Goal: Check status: Check status

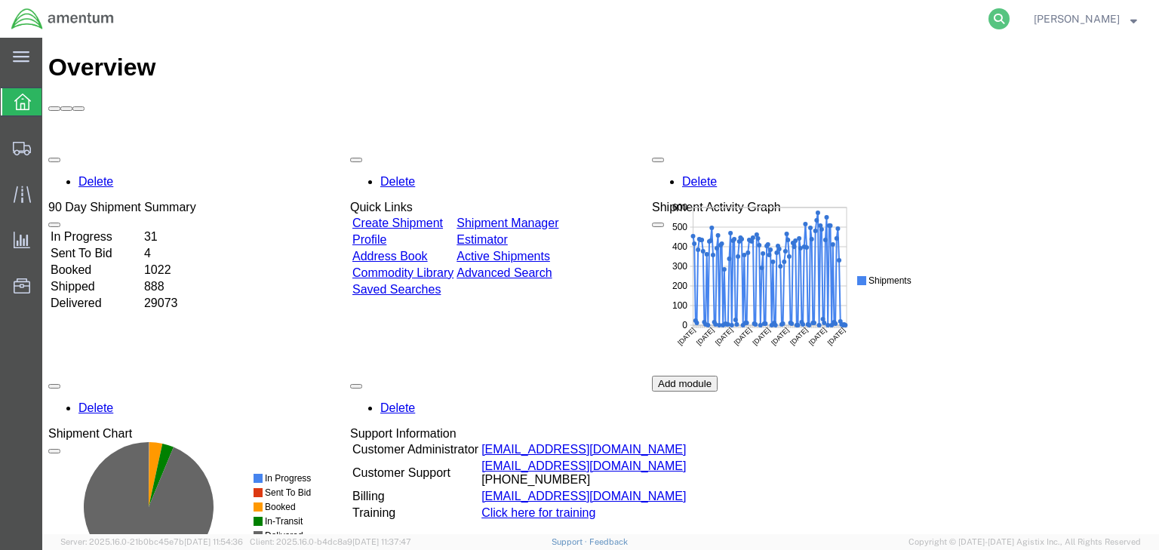
click at [1009, 22] on icon at bounding box center [998, 18] width 21 height 21
click at [648, 23] on input "search" at bounding box center [759, 19] width 459 height 36
paste input "56495890"
type input "56495890"
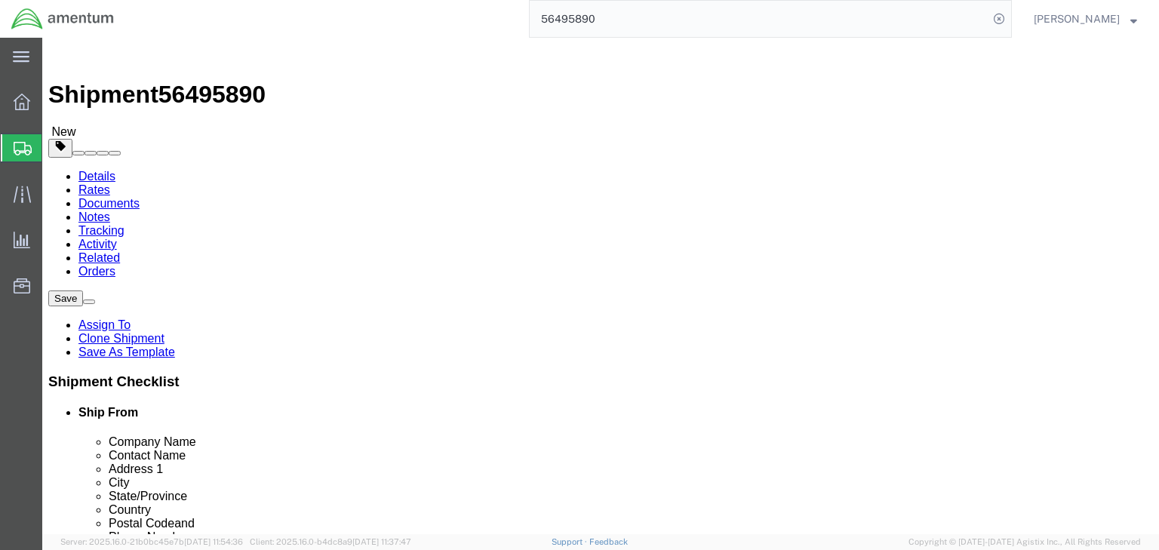
select select "42634"
select select
click icon
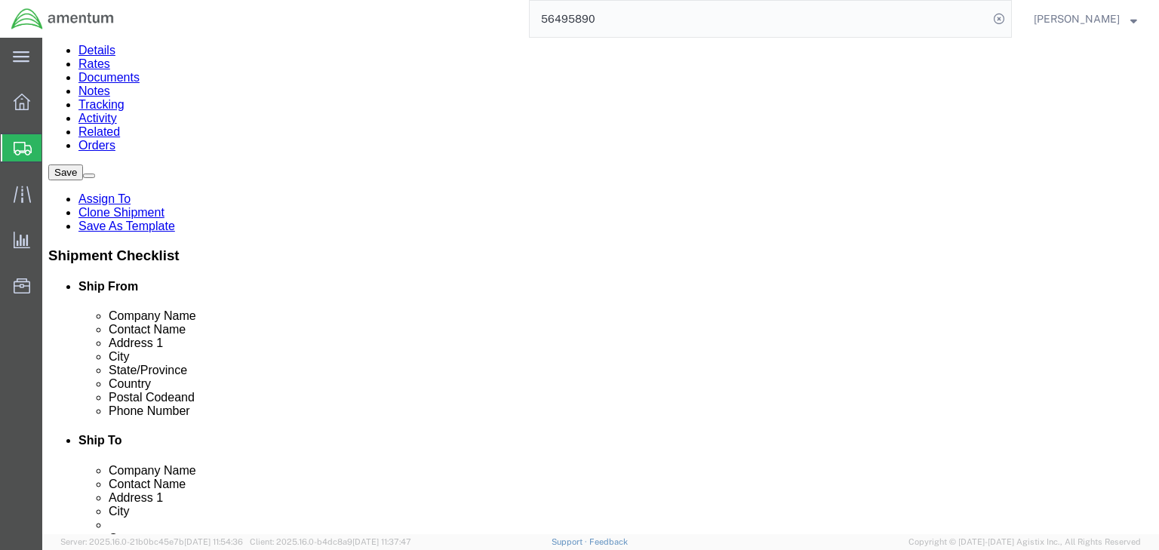
scroll to position [137, 0]
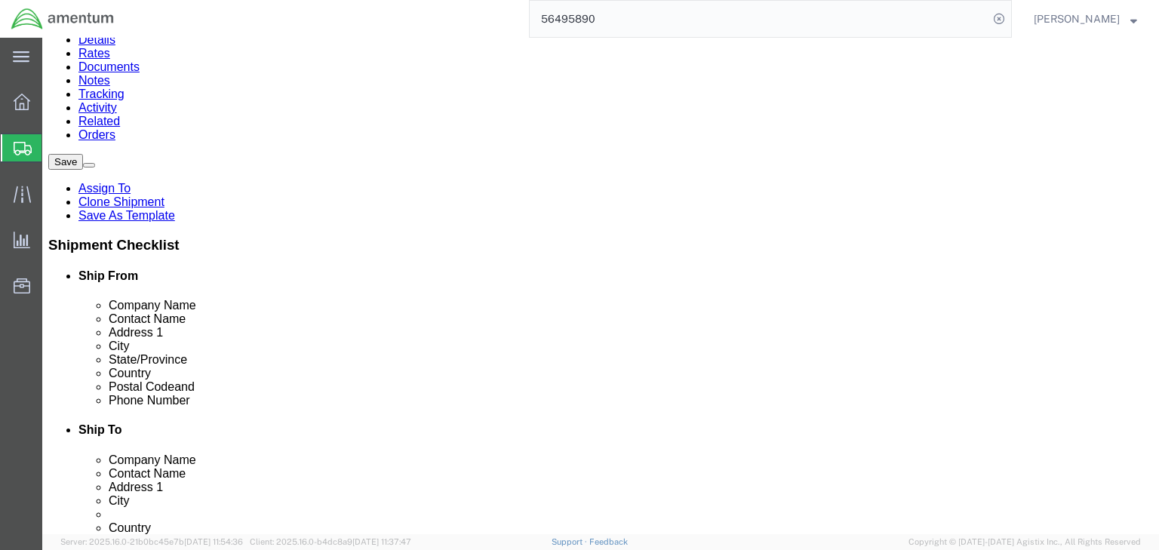
click dd "1.00 Each"
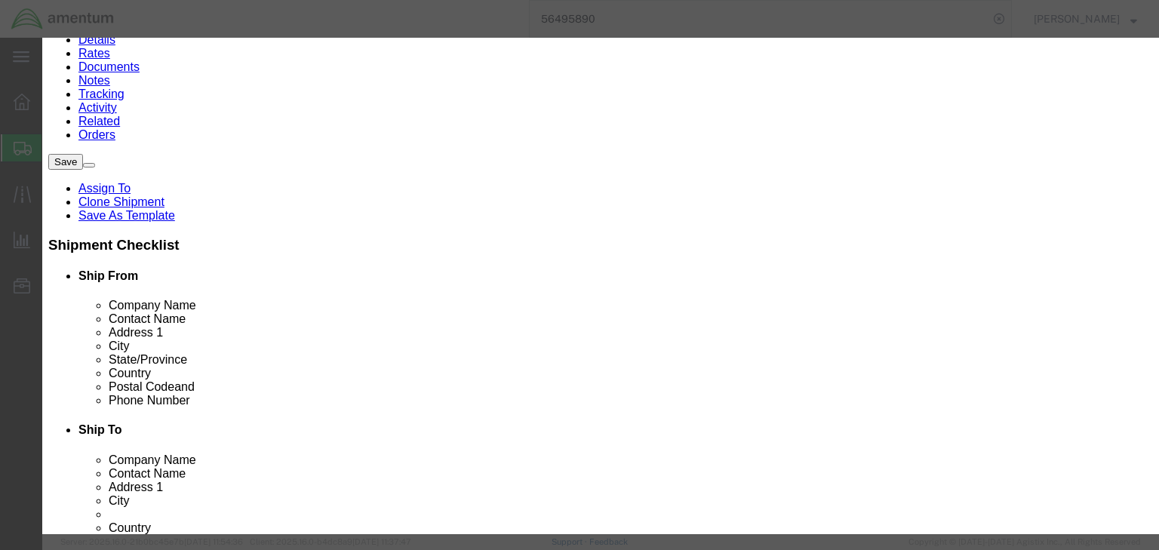
scroll to position [302, 0]
click button "Close"
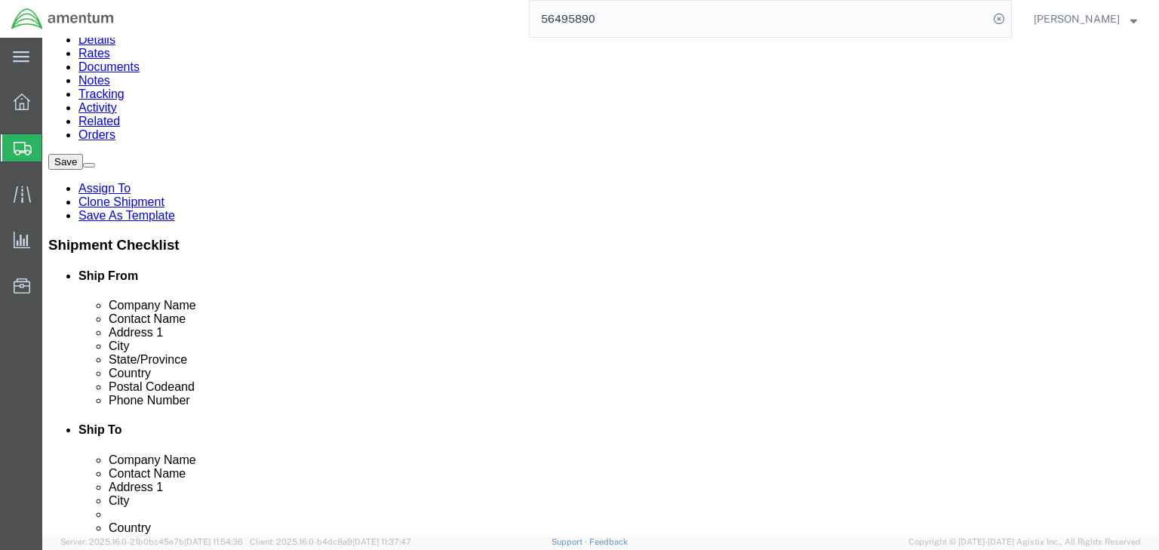
click icon
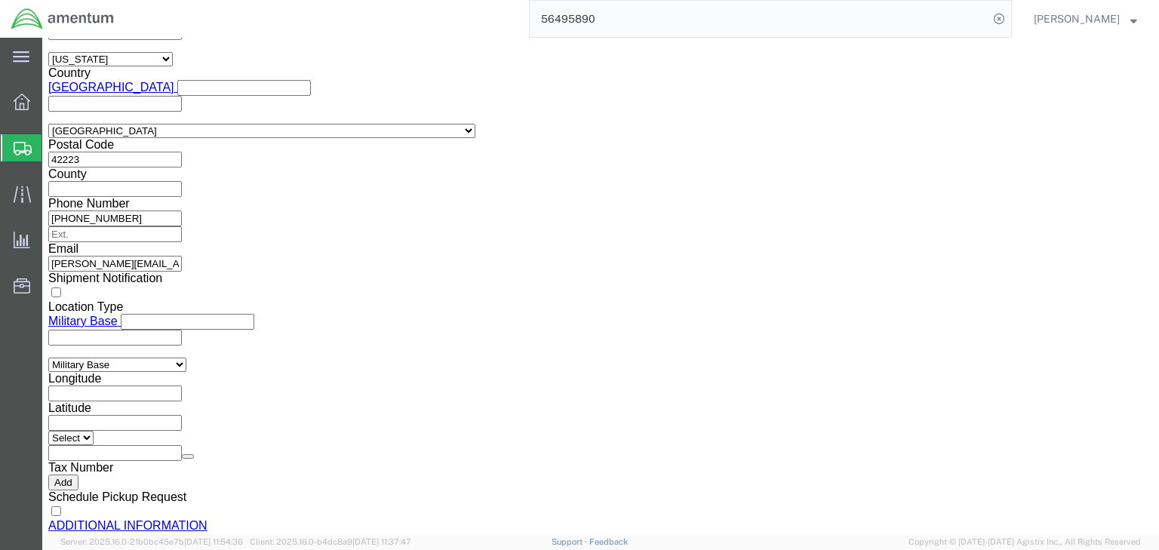
scroll to position [990, 0]
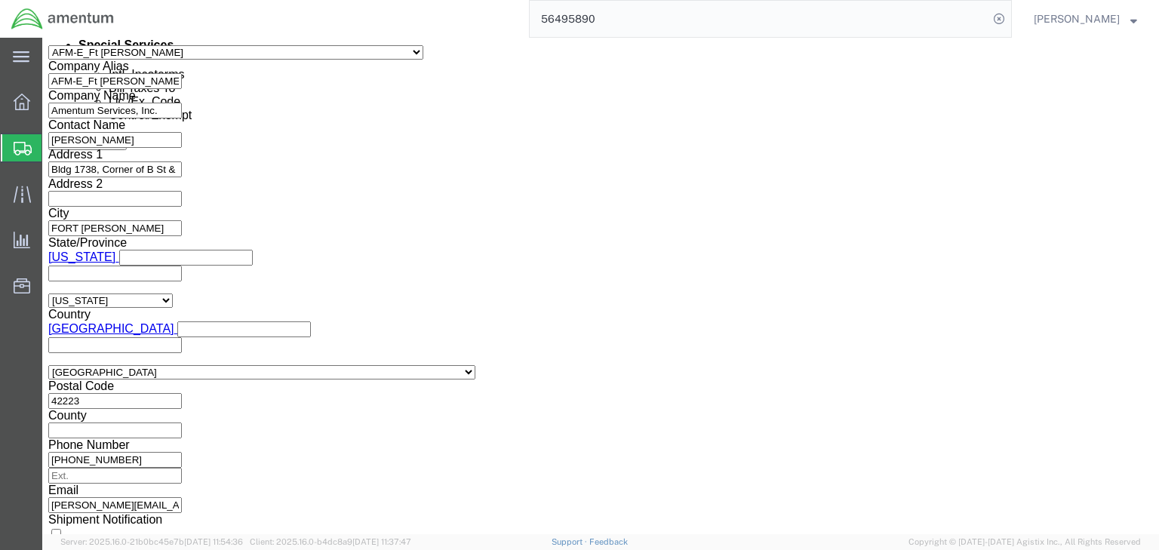
click select "Select ATF BIS DEA EPA FDA FTR ITAR OFAC Other (OPA)"
select select "FTR"
click select "Select ATF BIS DEA EPA FDA FTR ITAR OFAC Other (OPA)"
click select "Select 30.2(d)(2) 30.36 30.37(a) 30.37(f) 30.37(g) 30.37(h) 30.37(i) 30.37(j) 3…"
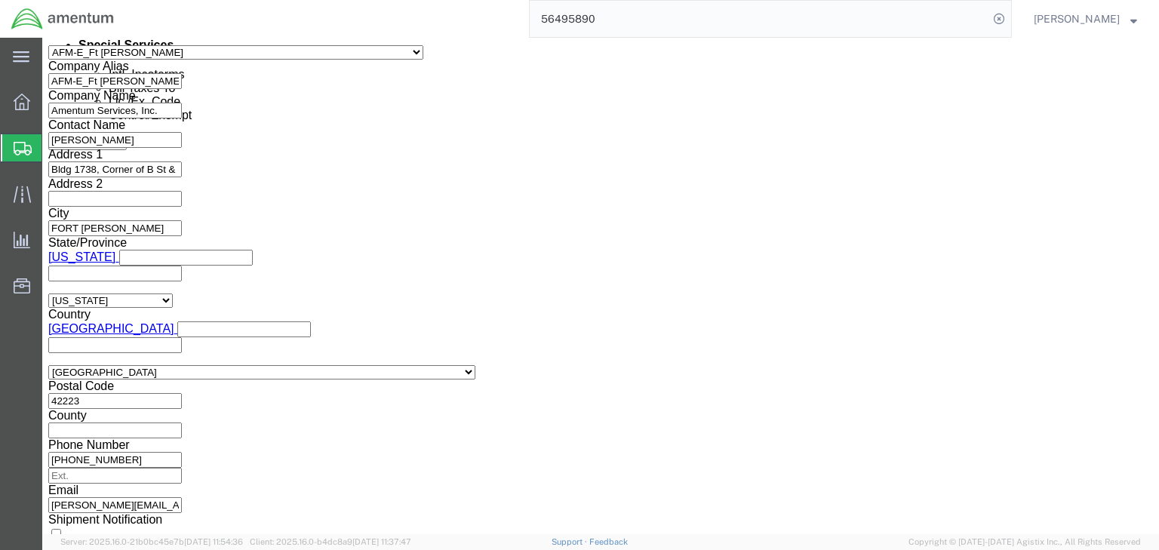
click select "Select 30.2(d)(2) 30.36 30.37(a) 30.37(f) 30.37(g) 30.37(h) 30.37(i) 30.37(j) 3…"
select select "30.37(a)"
click select "Select 30.2(d)(2) 30.36 30.37(a) 30.37(f) 30.37(g) 30.37(h) 30.37(i) 30.37(j) 3…"
click select "Select AES-Direct EEI Carrier File EEI EEI Exempt"
select select "EXEM"
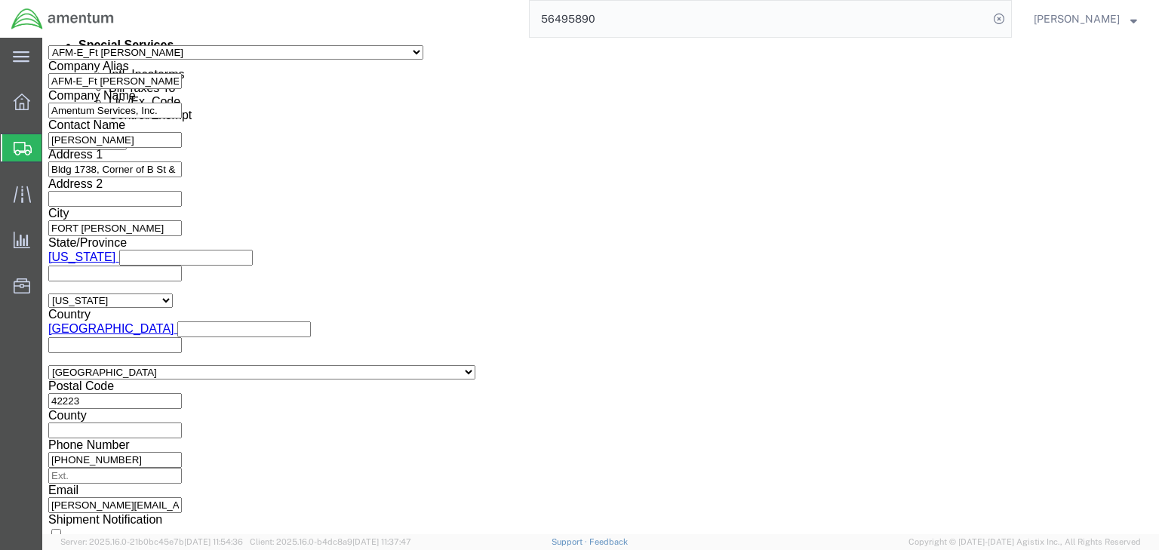
click select "Select AES-Direct EEI Carrier File EEI EEI Exempt"
click icon
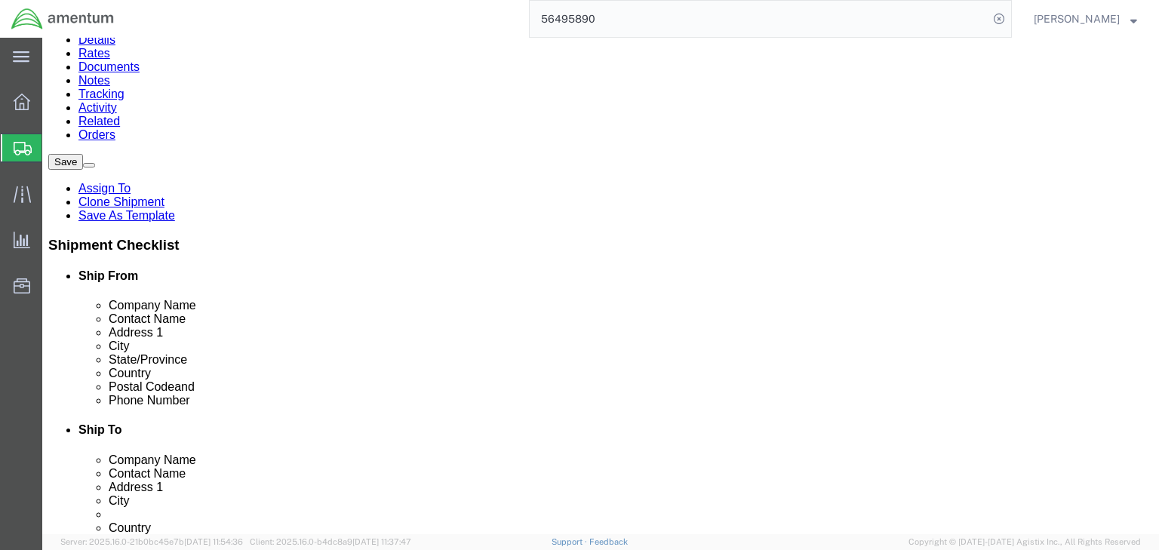
click icon
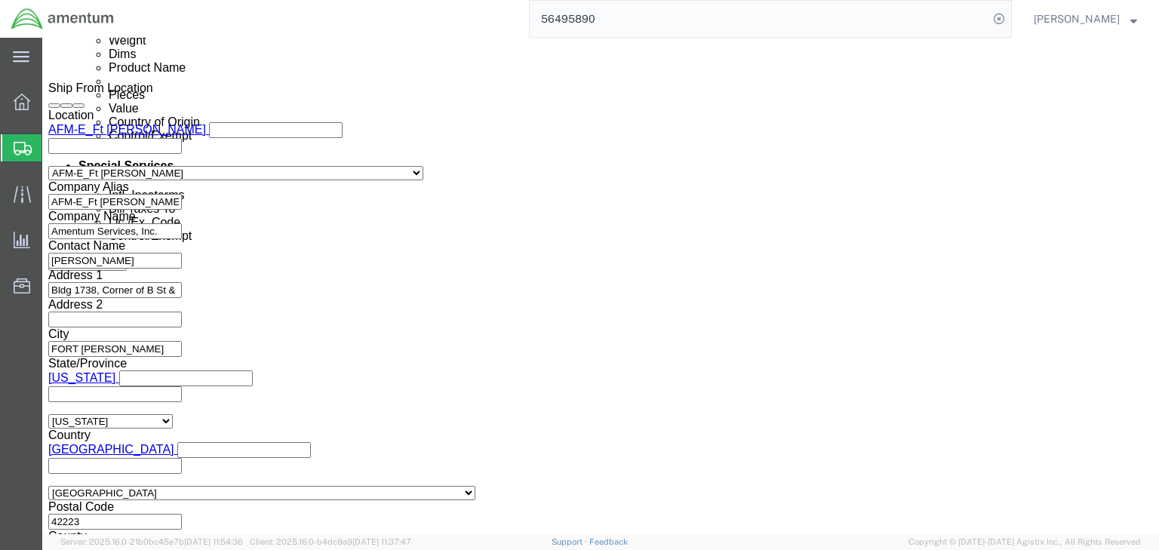
click at [54, 146] on span "Shipments" at bounding box center [47, 148] width 12 height 30
